Goal: Information Seeking & Learning: Learn about a topic

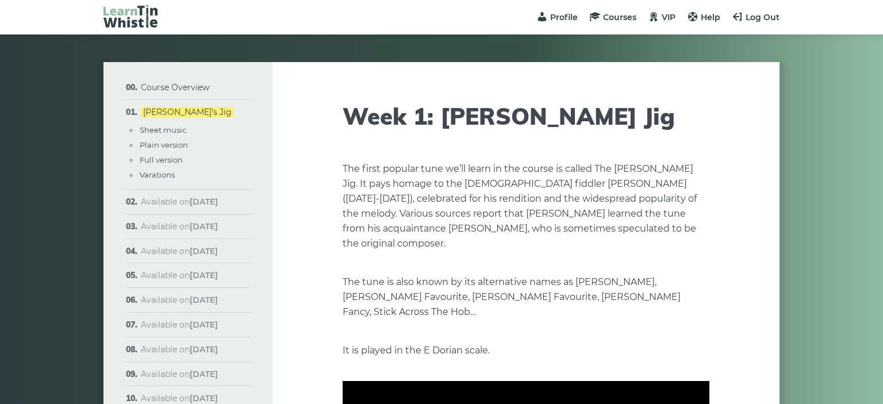
click at [186, 205] on span "Available on Aug 27th" at bounding box center [179, 202] width 77 height 10
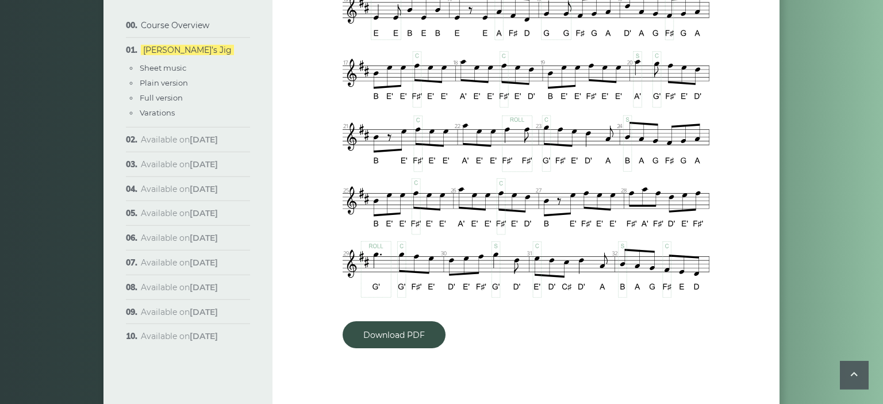
scroll to position [893, 0]
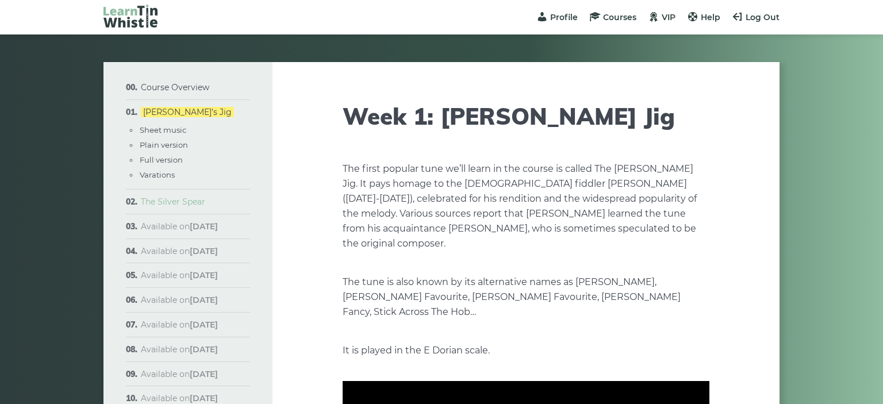
click at [172, 199] on link "The Silver Spear" at bounding box center [173, 202] width 64 height 10
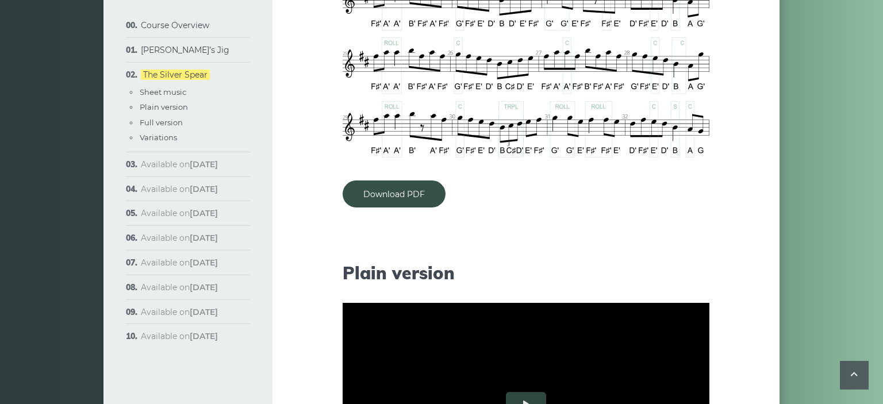
scroll to position [925, 0]
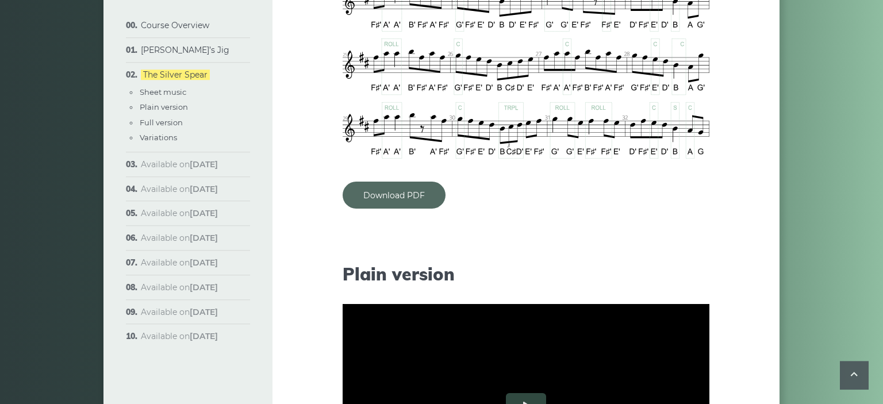
click at [381, 189] on link "Download PDF" at bounding box center [394, 195] width 103 height 27
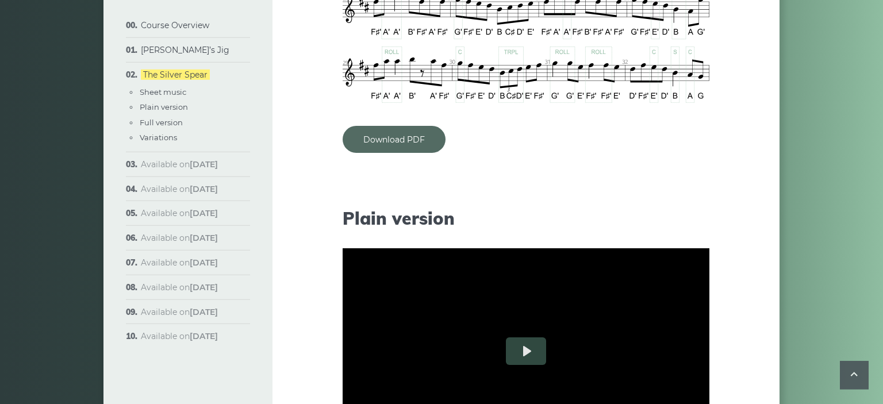
scroll to position [984, 0]
